Goal: Transaction & Acquisition: Purchase product/service

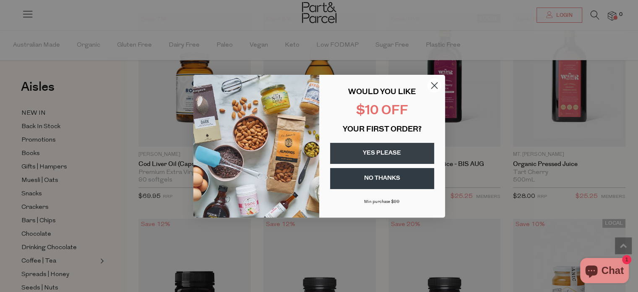
scroll to position [486, 0]
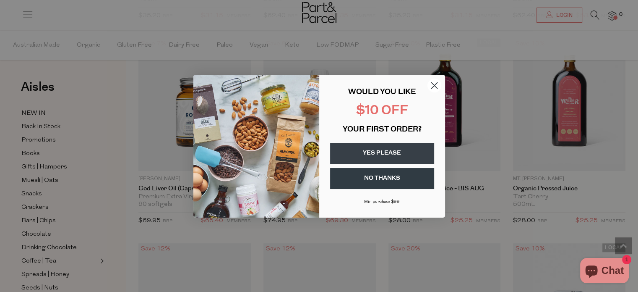
click at [397, 151] on button "YES PLEASE" at bounding box center [382, 153] width 104 height 21
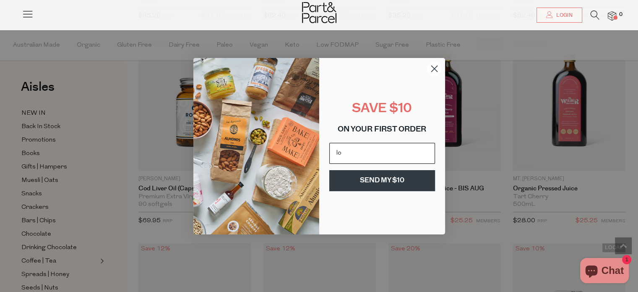
type input "louieabbott76@gmail.com"
click at [391, 180] on button "SEND MY $10" at bounding box center [382, 180] width 106 height 21
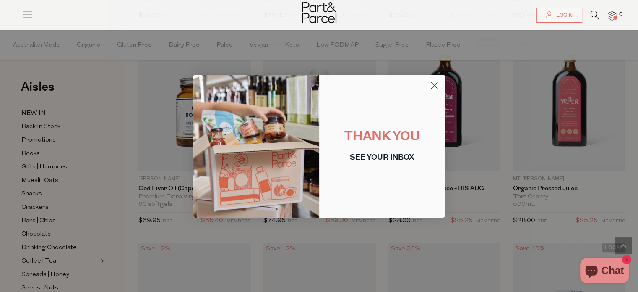
click at [434, 73] on div "Close dialog THANK YOU SEE YOUR INBOX Submit" at bounding box center [319, 145] width 252 height 159
click at [435, 90] on circle "Close dialog" at bounding box center [434, 85] width 14 height 14
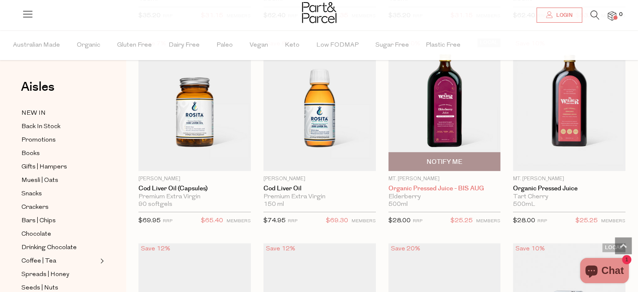
click at [443, 187] on link "Organic Pressed Juice - BIS AUG" at bounding box center [445, 189] width 112 height 8
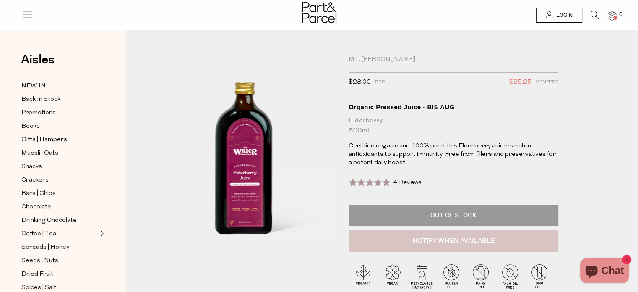
click at [441, 246] on button "Notify When Available" at bounding box center [454, 241] width 210 height 22
type input "Notify when available"
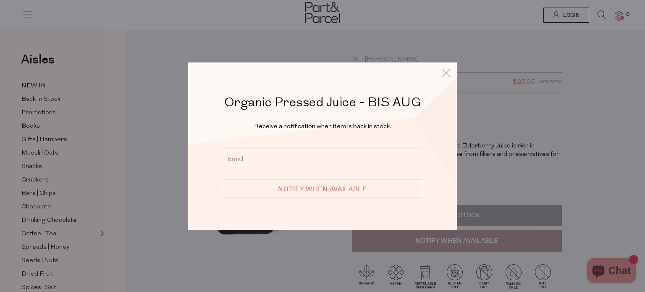
drag, startPoint x: 279, startPoint y: 153, endPoint x: 245, endPoint y: 149, distance: 33.8
click at [245, 149] on input "email" at bounding box center [322, 159] width 201 height 21
type input "[EMAIL_ADDRESS][DOMAIN_NAME]"
click at [280, 191] on input "Notify when available" at bounding box center [322, 189] width 201 height 18
type input "We will be in touch"
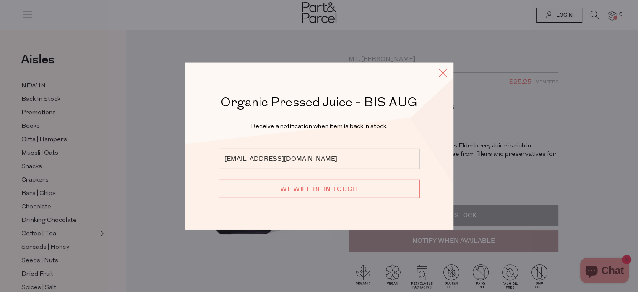
click at [442, 74] on icon at bounding box center [443, 72] width 13 height 12
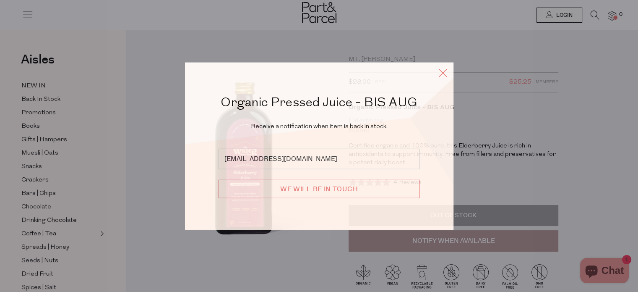
click at [439, 74] on icon at bounding box center [443, 72] width 13 height 12
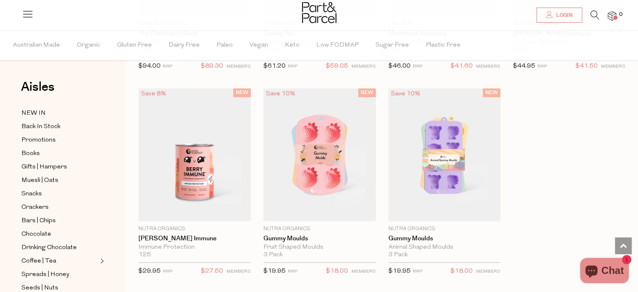
scroll to position [1065, 0]
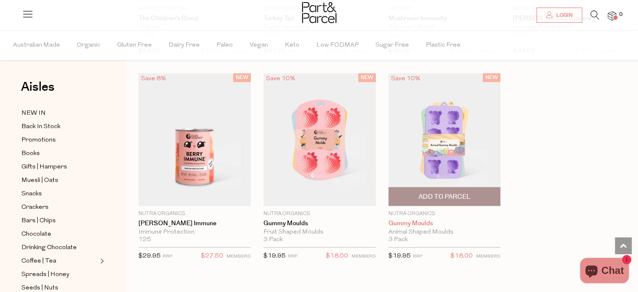
click at [413, 221] on link "Gummy Moulds" at bounding box center [445, 223] width 112 height 8
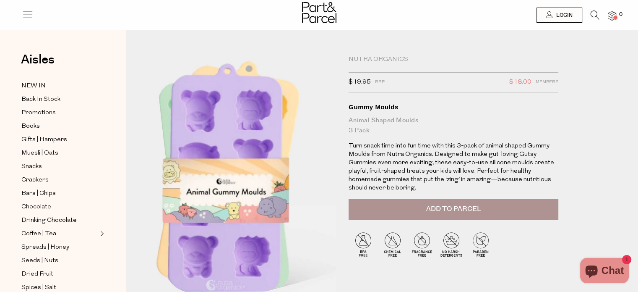
click at [263, 188] on img at bounding box center [228, 175] width 333 height 393
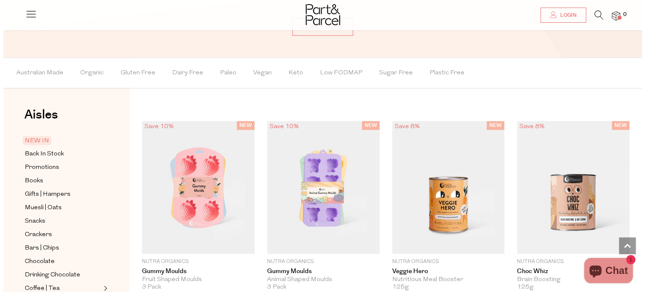
scroll to position [603, 0]
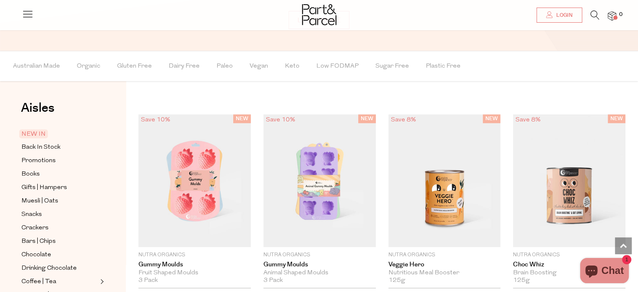
click at [594, 16] on icon at bounding box center [595, 14] width 9 height 9
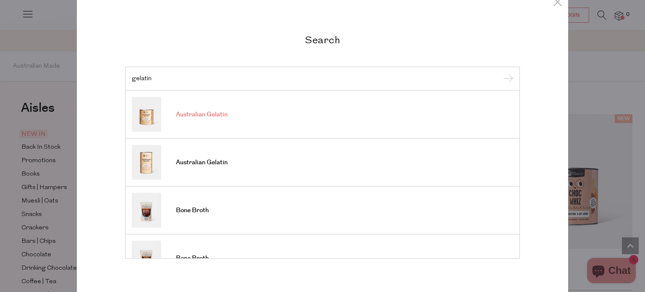
type input "gelatin"
click at [245, 120] on link "Australian Gelatin" at bounding box center [322, 114] width 381 height 35
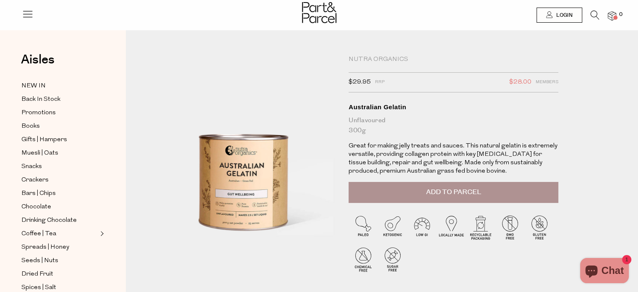
click at [480, 189] on span "Add to Parcel" at bounding box center [453, 192] width 55 height 10
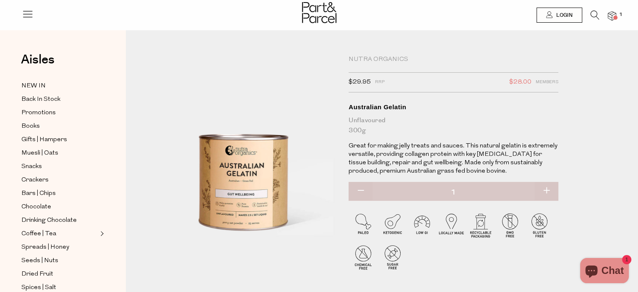
click at [612, 21] on li "1" at bounding box center [608, 15] width 17 height 11
click at [612, 20] on img at bounding box center [612, 16] width 8 height 10
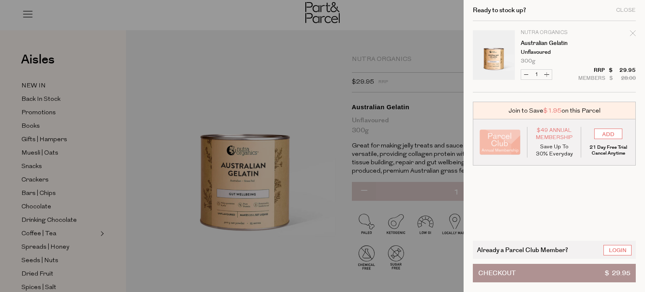
click at [541, 272] on button "Checkout $ 29.95" at bounding box center [554, 273] width 163 height 18
